Goal: Information Seeking & Learning: Learn about a topic

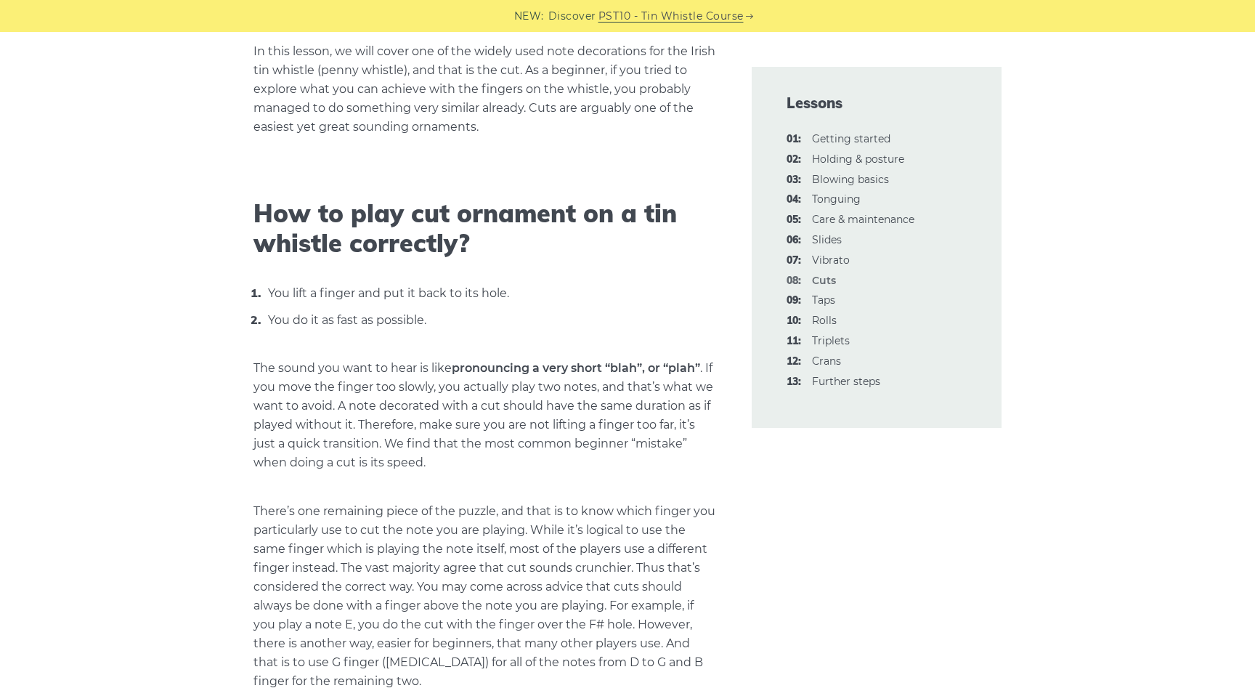
scroll to position [368, 0]
click at [821, 240] on link "06: Slides" at bounding box center [827, 239] width 30 height 13
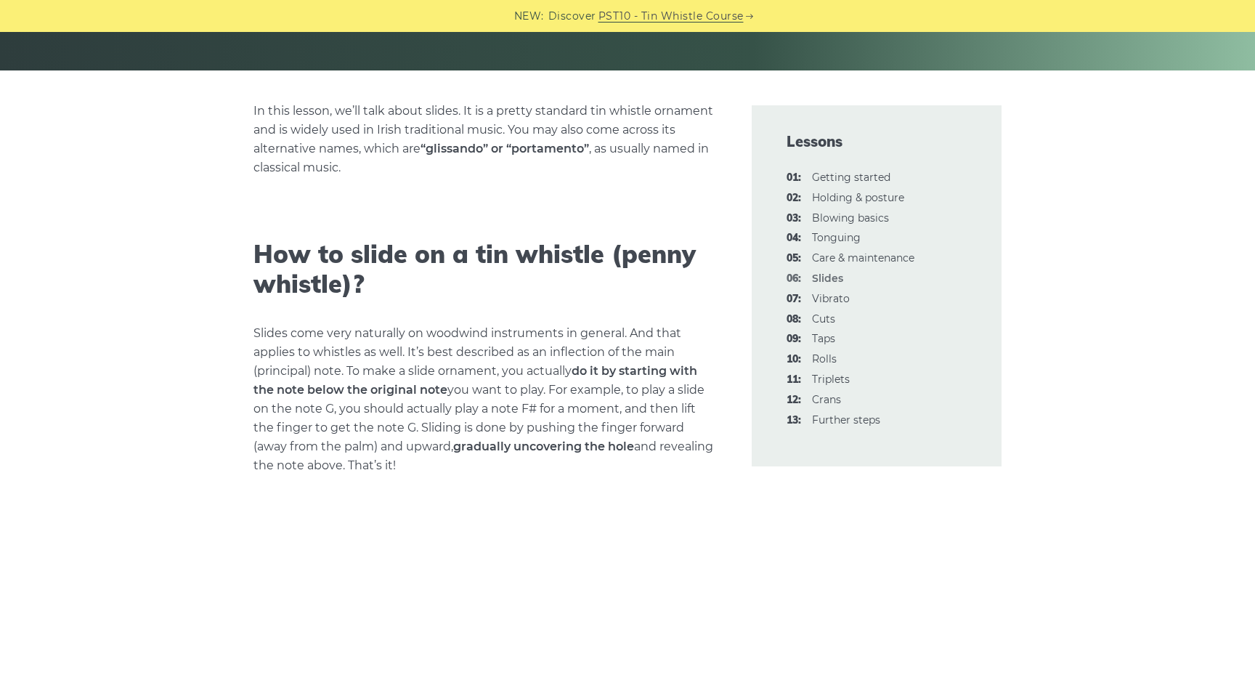
scroll to position [351, 0]
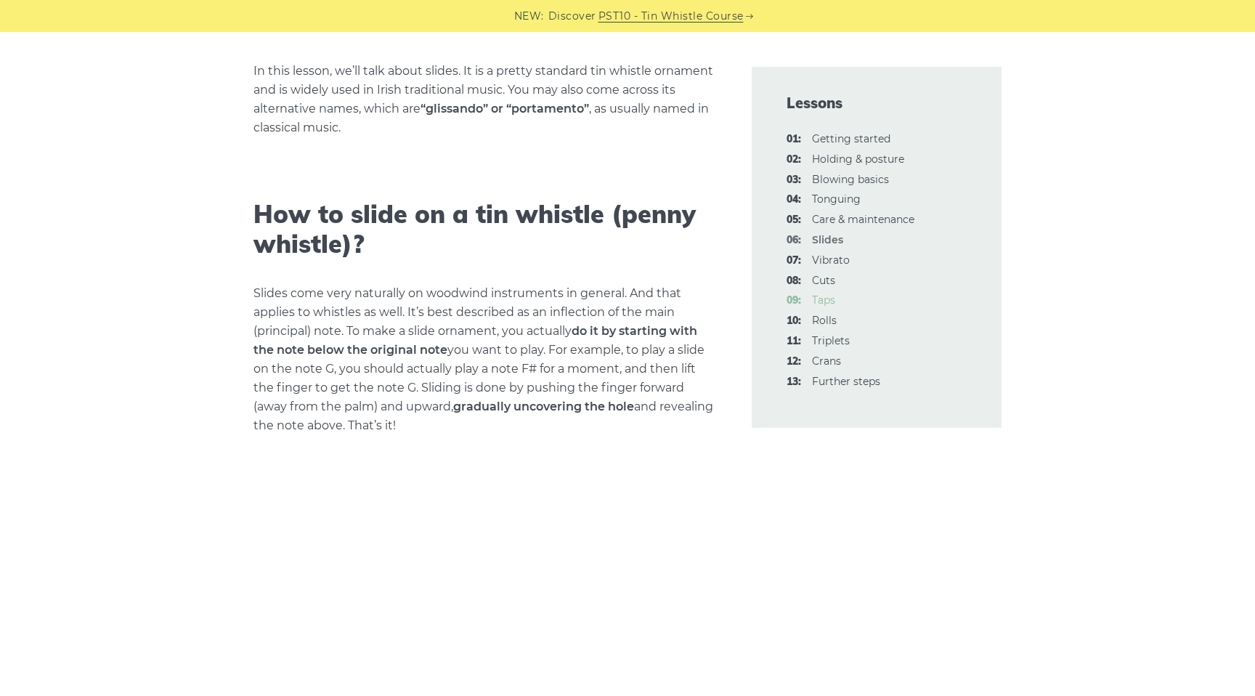
click at [827, 298] on link "09: Taps" at bounding box center [823, 299] width 23 height 13
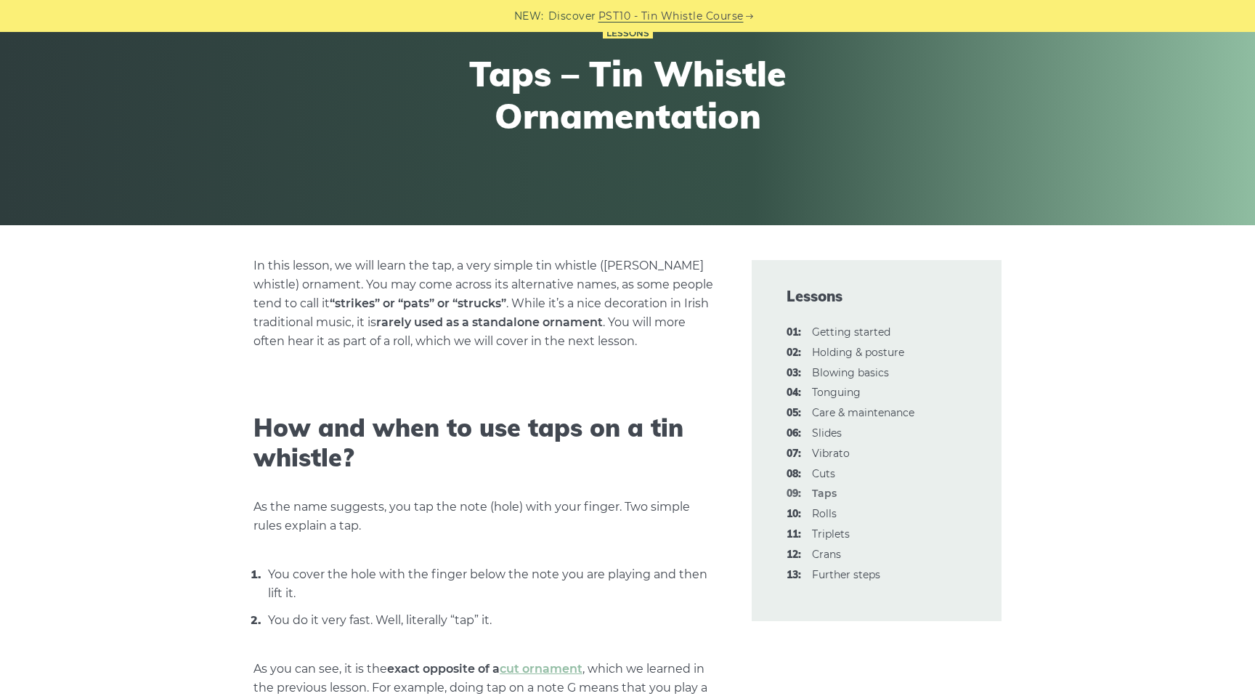
scroll to position [176, 0]
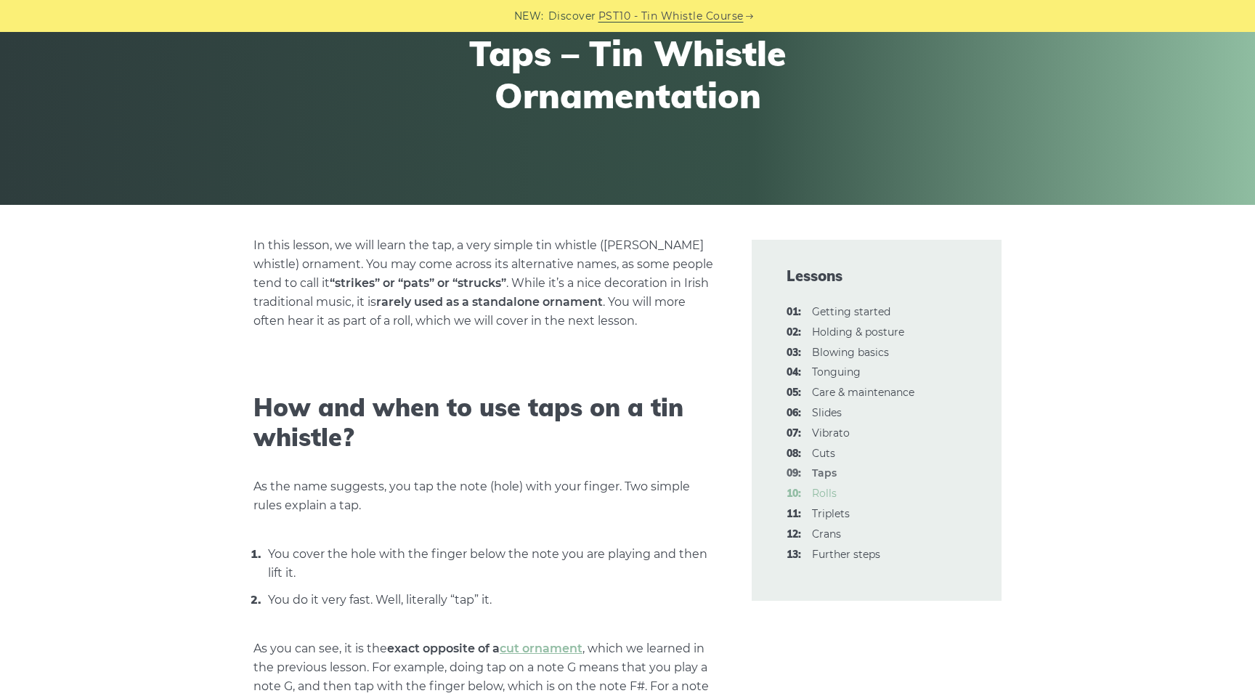
click at [821, 495] on link "10: Rolls" at bounding box center [824, 493] width 25 height 13
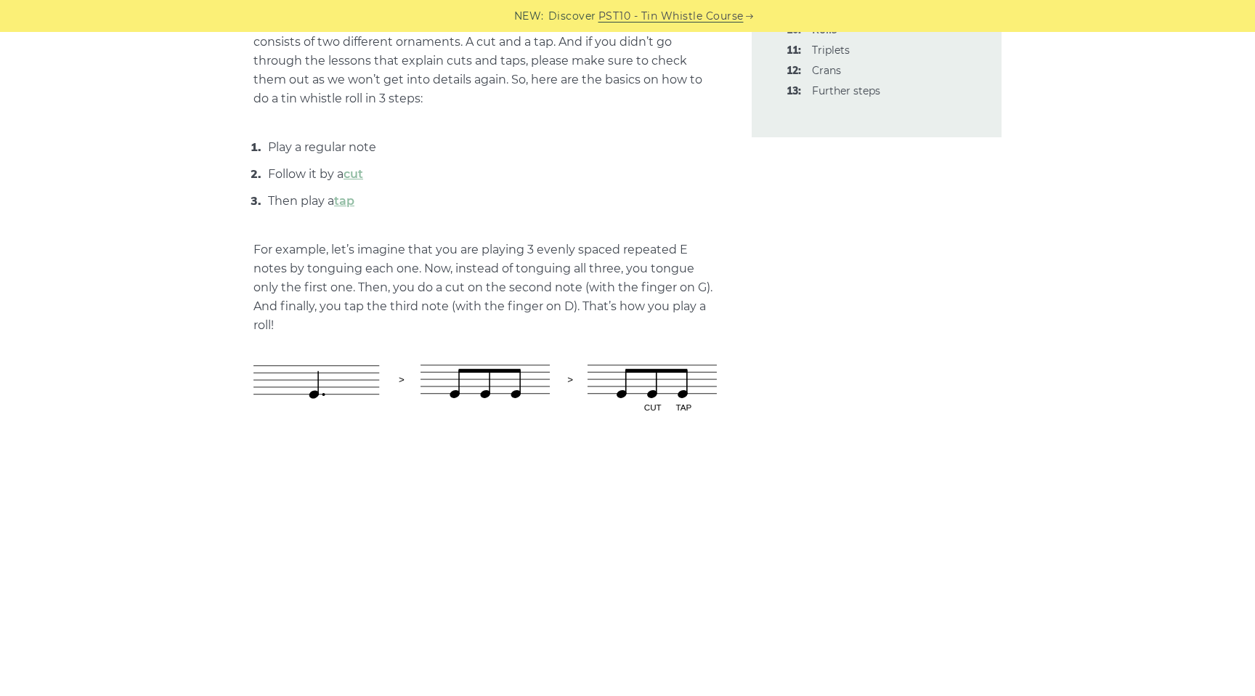
scroll to position [818, 0]
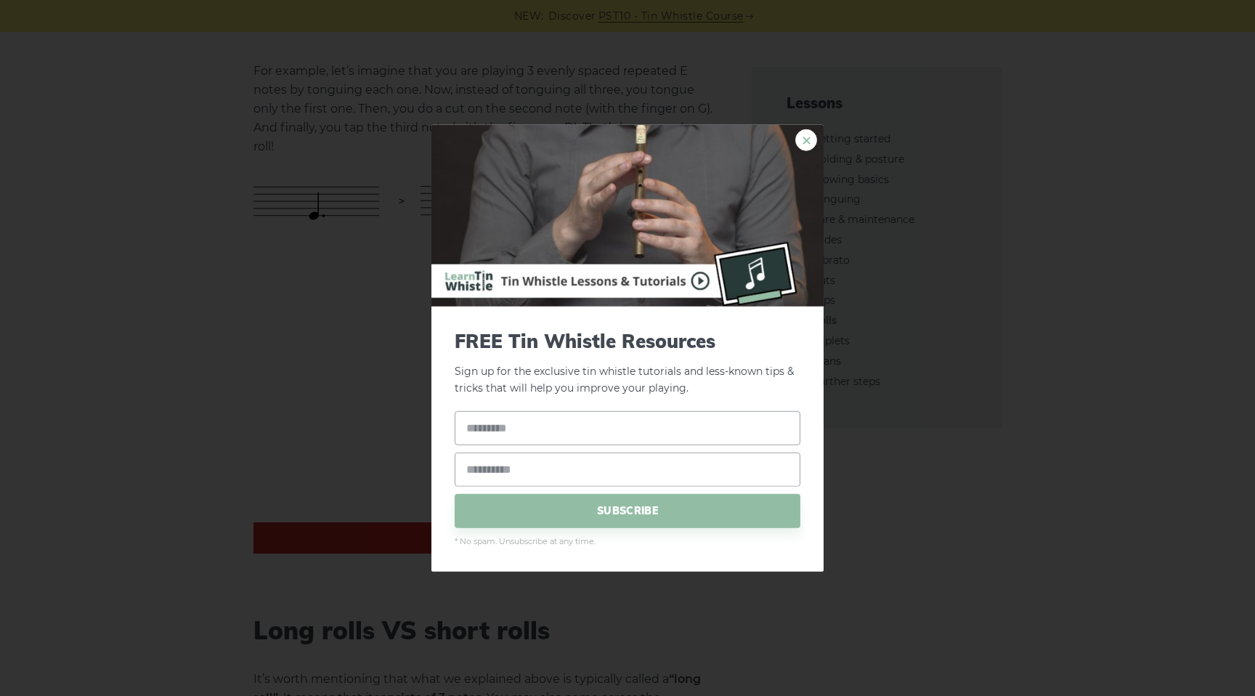
click at [812, 139] on link "×" at bounding box center [806, 140] width 22 height 22
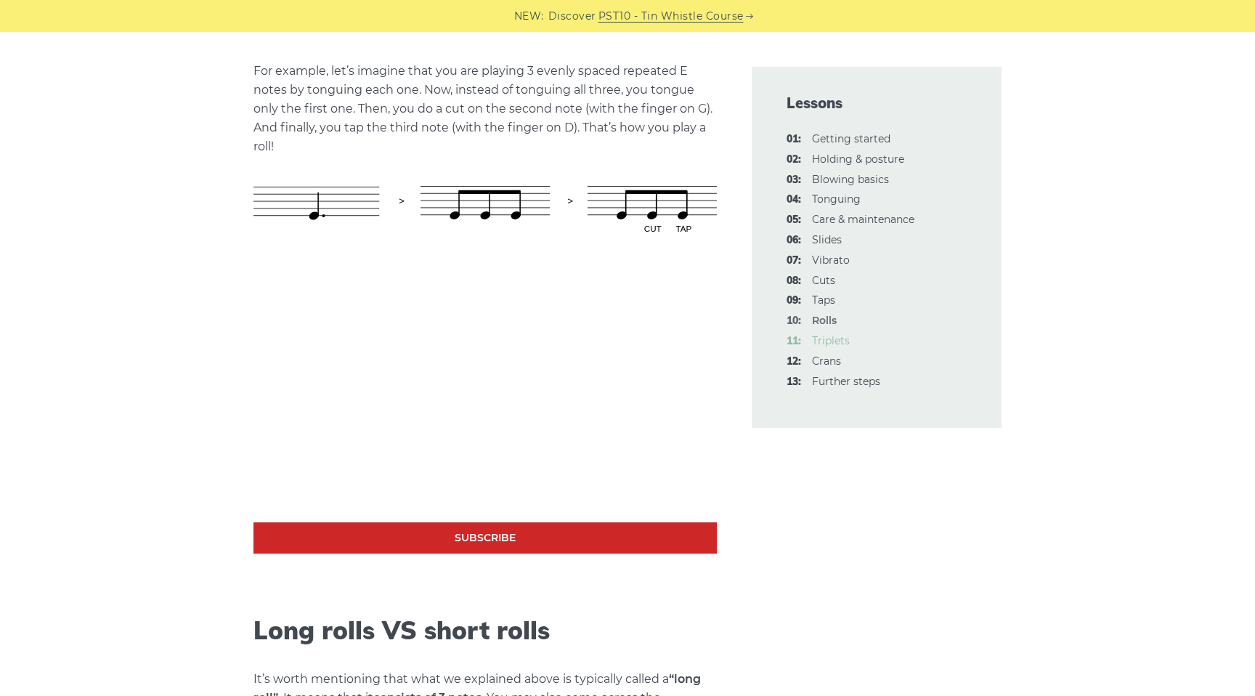
click at [823, 339] on link "11: Triplets" at bounding box center [831, 340] width 38 height 13
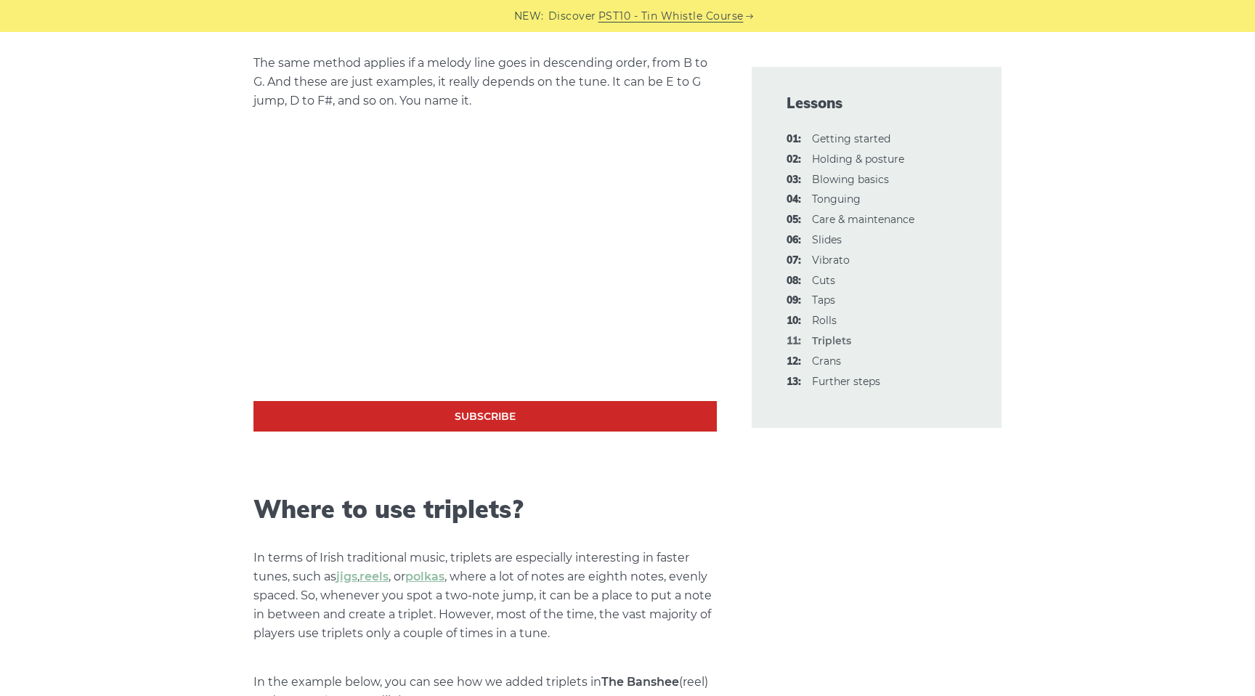
scroll to position [712, 0]
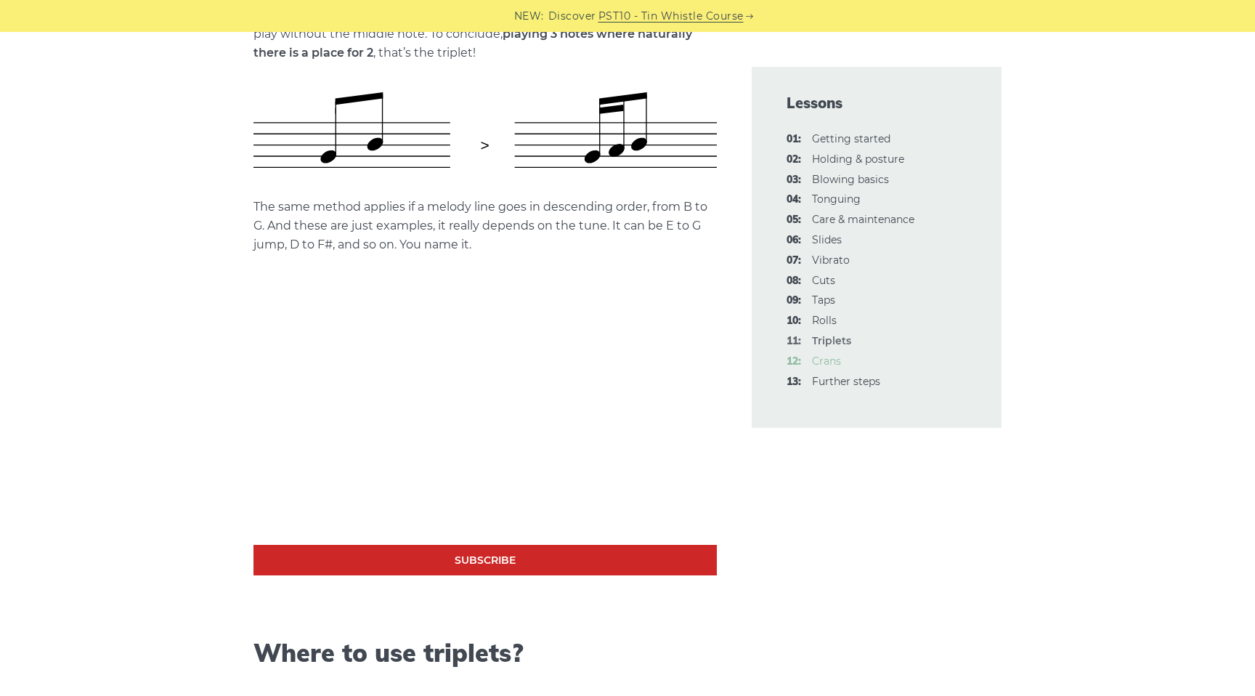
click at [831, 359] on link "12: Crans" at bounding box center [826, 360] width 29 height 13
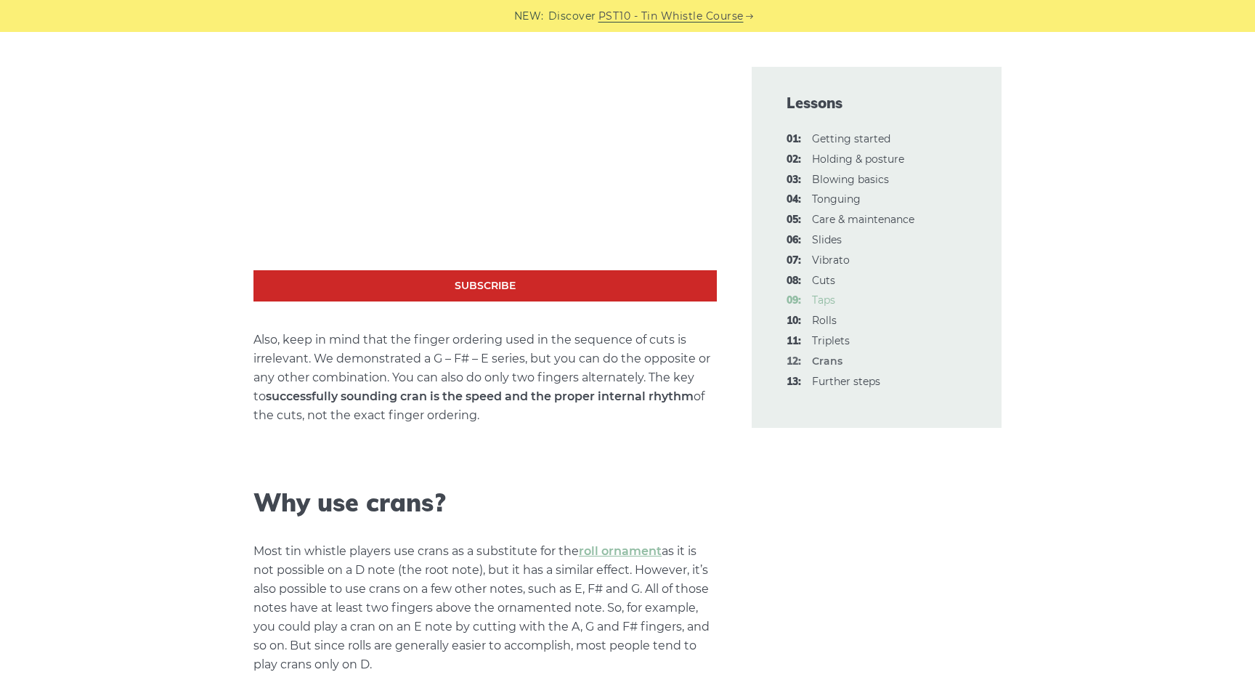
scroll to position [637, 0]
